Goal: Obtain resource: Download file/media

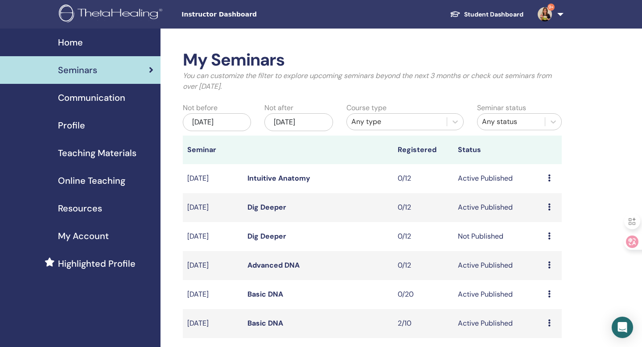
click at [104, 152] on span "Teaching Materials" at bounding box center [97, 152] width 78 height 13
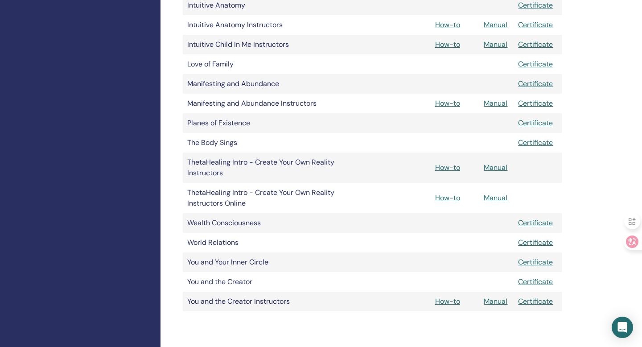
scroll to position [520, 0]
click at [499, 305] on link "Manual" at bounding box center [496, 301] width 24 height 9
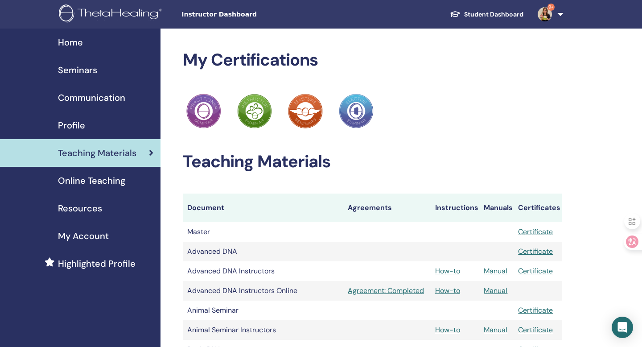
scroll to position [520, 0]
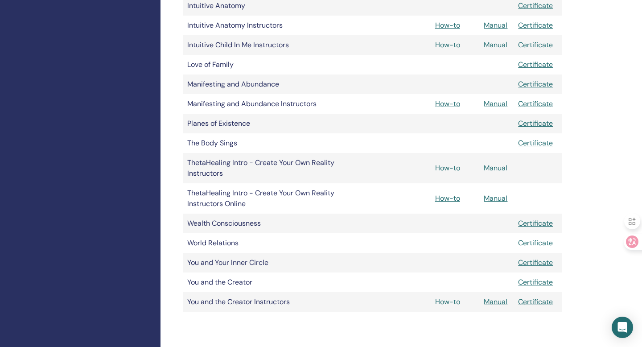
click at [443, 303] on link "How-to" at bounding box center [447, 301] width 25 height 9
